Goal: Task Accomplishment & Management: Use online tool/utility

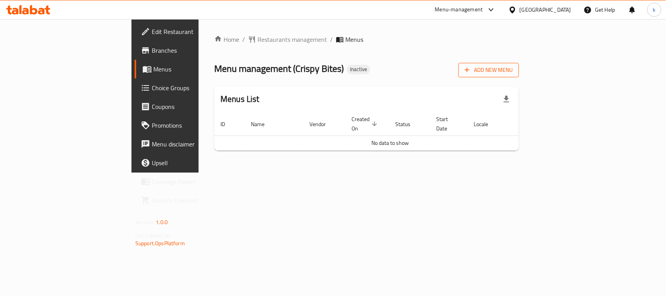
click at [519, 64] on button "Add New Menu" at bounding box center [488, 70] width 60 height 14
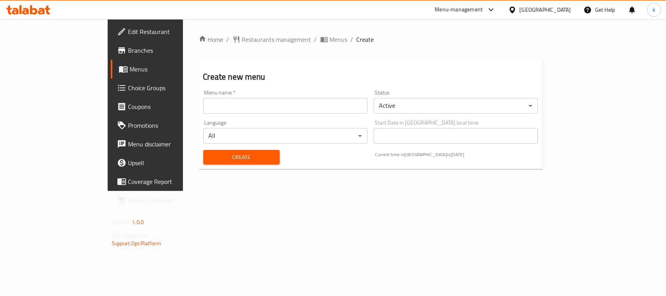
click at [203, 99] on input "text" at bounding box center [285, 106] width 164 height 16
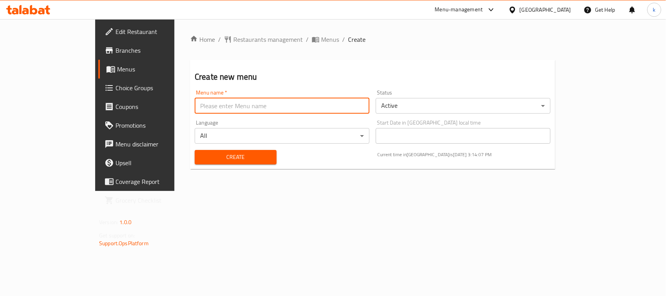
type input "Menu"
click at [201, 153] on span "Create" at bounding box center [235, 157] width 69 height 10
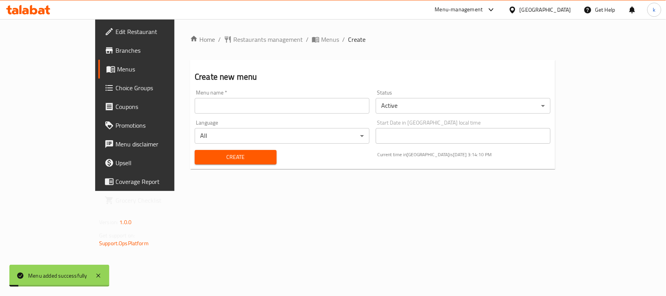
click at [98, 76] on link "Menus" at bounding box center [152, 69] width 108 height 19
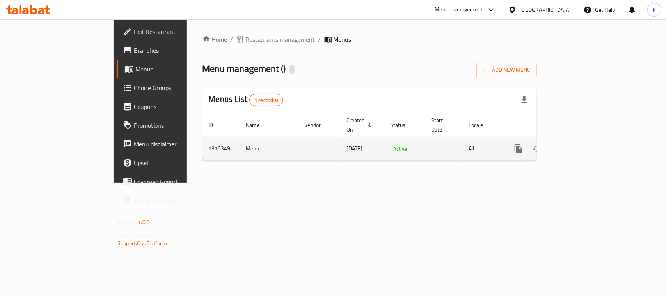
click at [579, 144] on icon "enhanced table" at bounding box center [574, 148] width 9 height 9
